Goal: Task Accomplishment & Management: Manage account settings

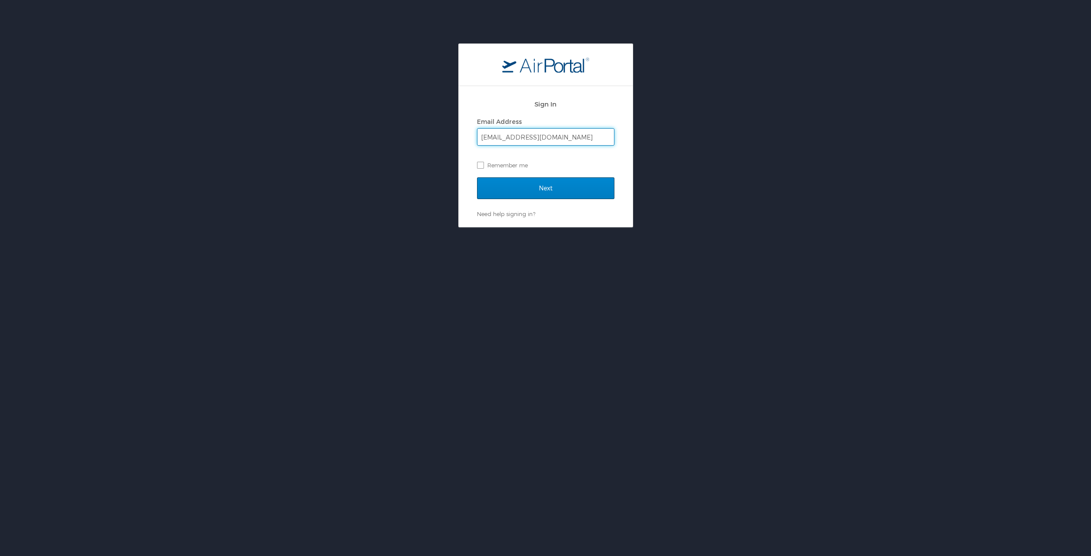
type input "[EMAIL_ADDRESS][DOMAIN_NAME]"
click at [521, 190] on input "Next" at bounding box center [545, 188] width 137 height 22
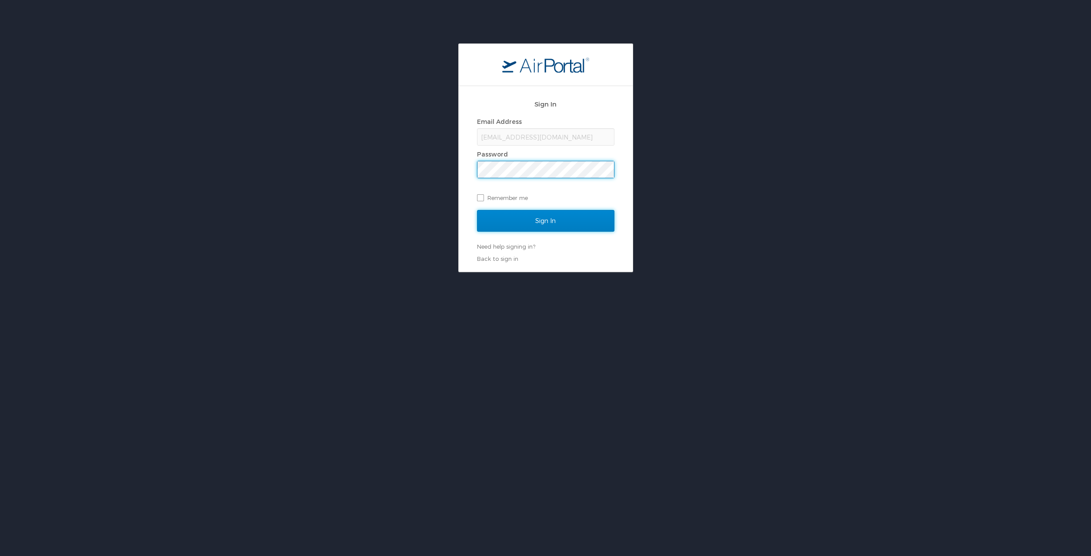
click at [531, 224] on input "Sign In" at bounding box center [545, 221] width 137 height 22
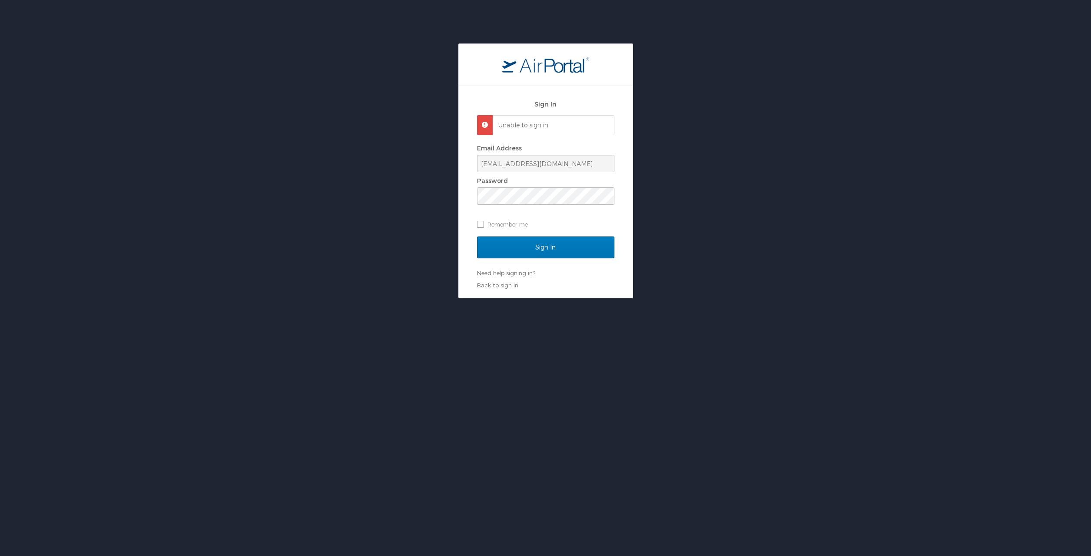
click at [545, 107] on h2 "Sign In" at bounding box center [545, 104] width 137 height 10
click at [492, 286] on link "Back to sign in" at bounding box center [497, 285] width 41 height 7
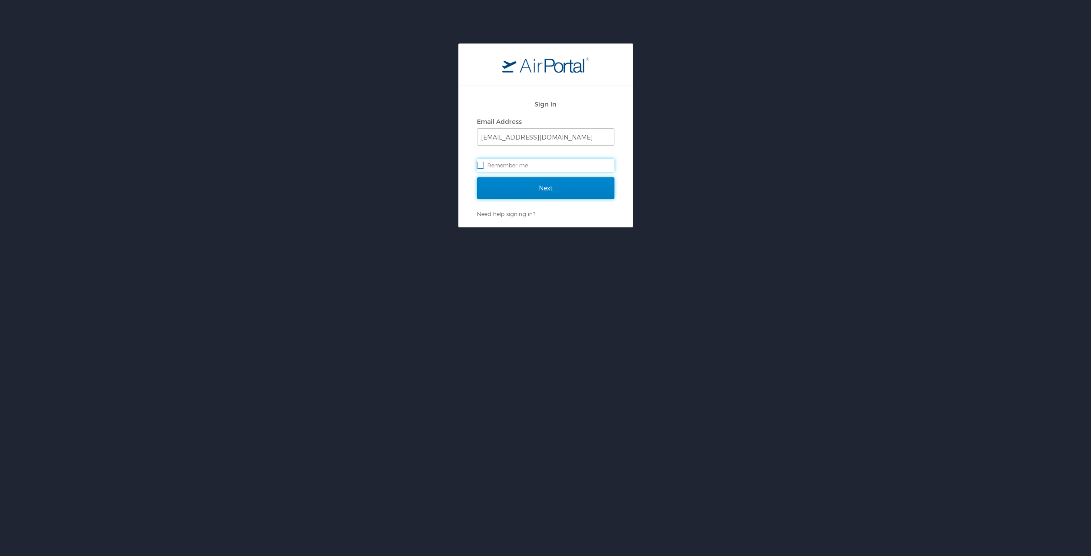
click at [565, 193] on input "Next" at bounding box center [545, 188] width 137 height 22
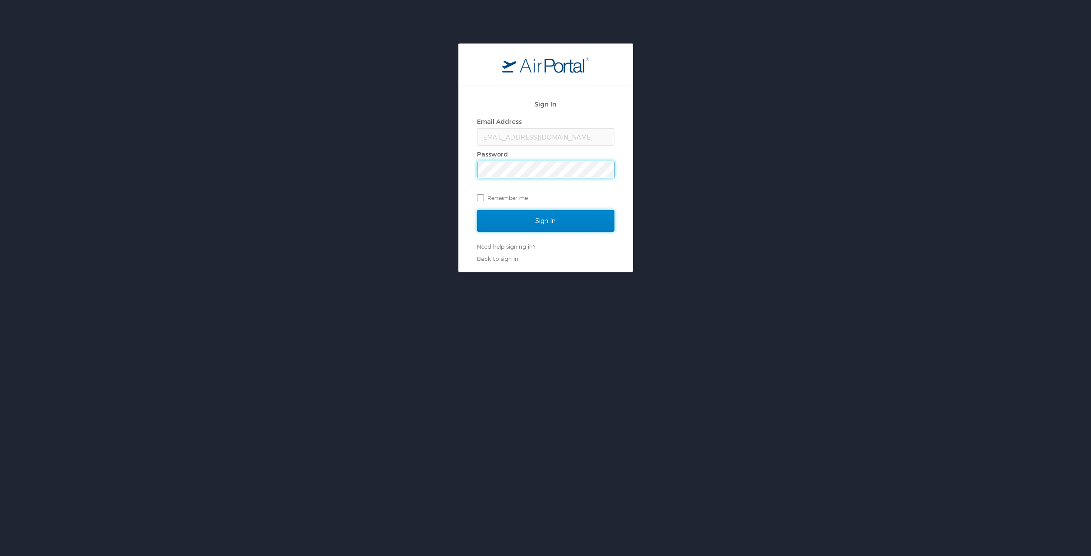
click at [508, 215] on input "Sign In" at bounding box center [545, 221] width 137 height 22
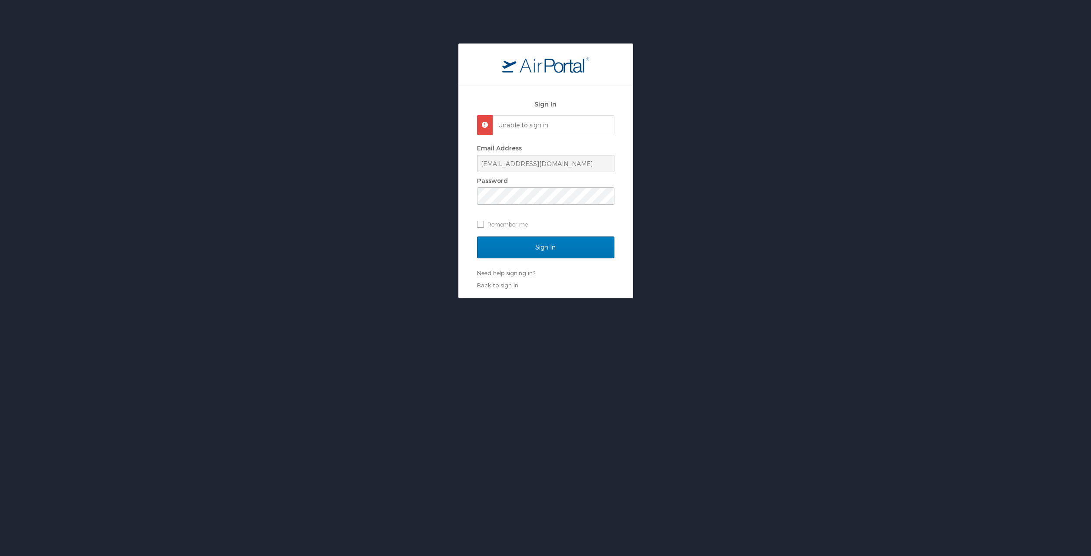
click at [508, 277] on div "Need help signing in? Forgot password? Help" at bounding box center [545, 273] width 137 height 8
click at [508, 271] on link "Need help signing in?" at bounding box center [506, 273] width 58 height 7
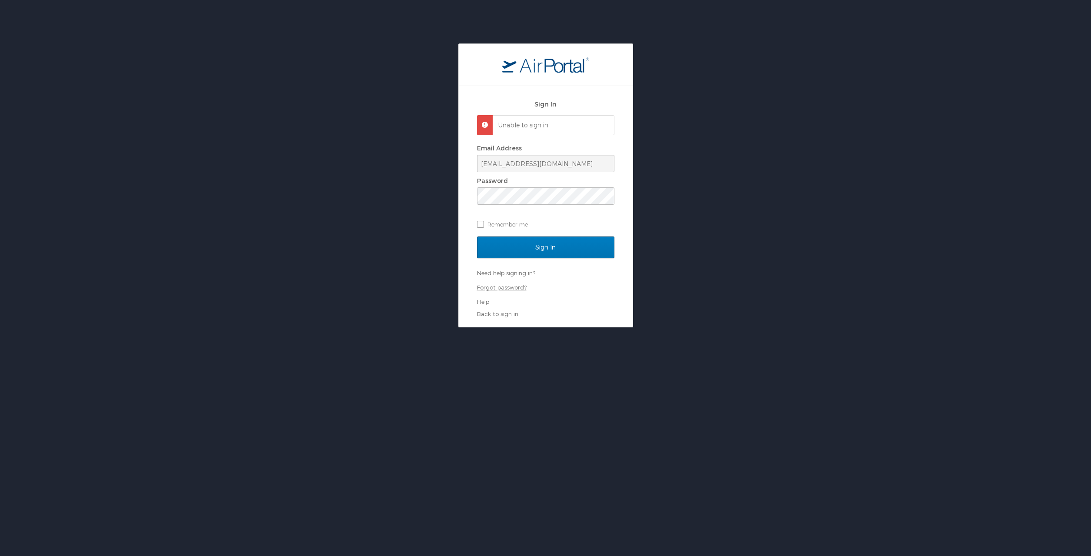
click at [502, 289] on link "Forgot password?" at bounding box center [502, 287] width 50 height 7
